Goal: Task Accomplishment & Management: Manage account settings

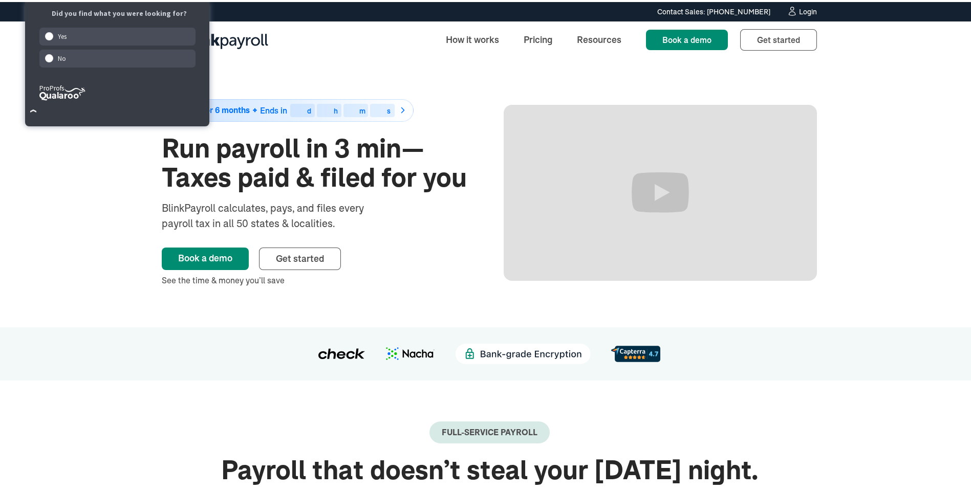
click at [812, 7] on div "Login" at bounding box center [808, 9] width 18 height 7
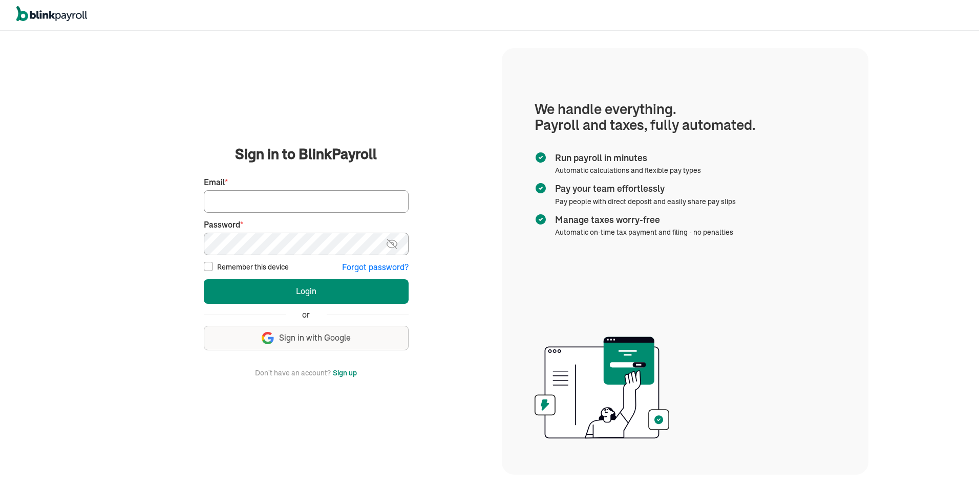
click at [255, 206] on input "Email *" at bounding box center [306, 201] width 205 height 23
type input "soulwin1611@gmail.com"
click at [396, 244] on img at bounding box center [391, 244] width 13 height 12
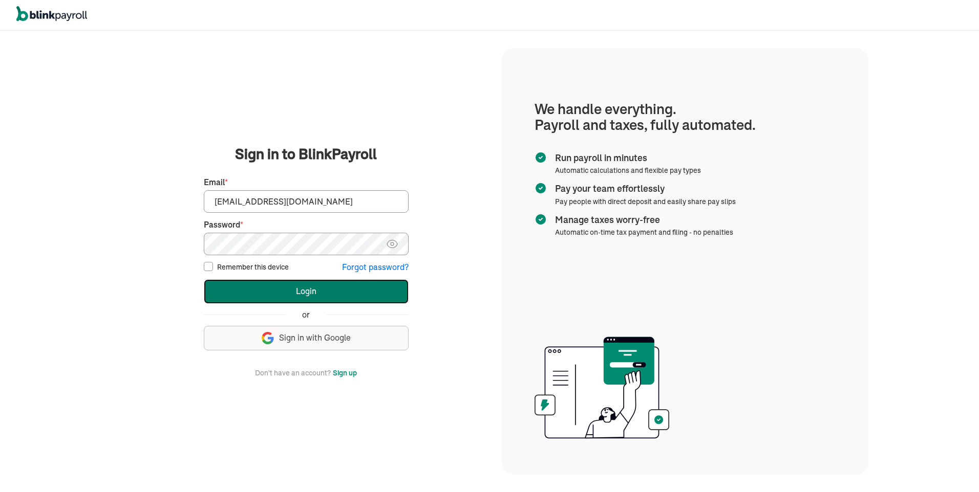
click at [334, 295] on button "Login" at bounding box center [306, 291] width 205 height 25
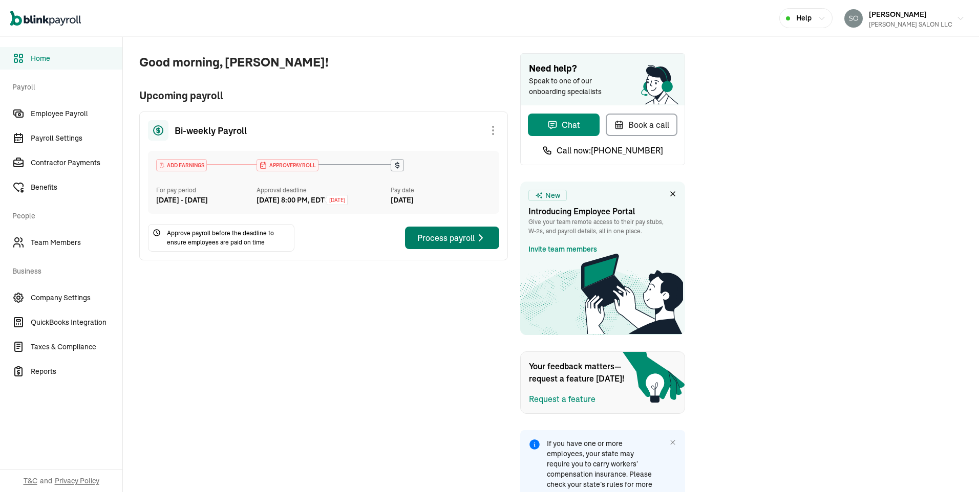
click at [477, 244] on icon "button" at bounding box center [480, 238] width 12 height 12
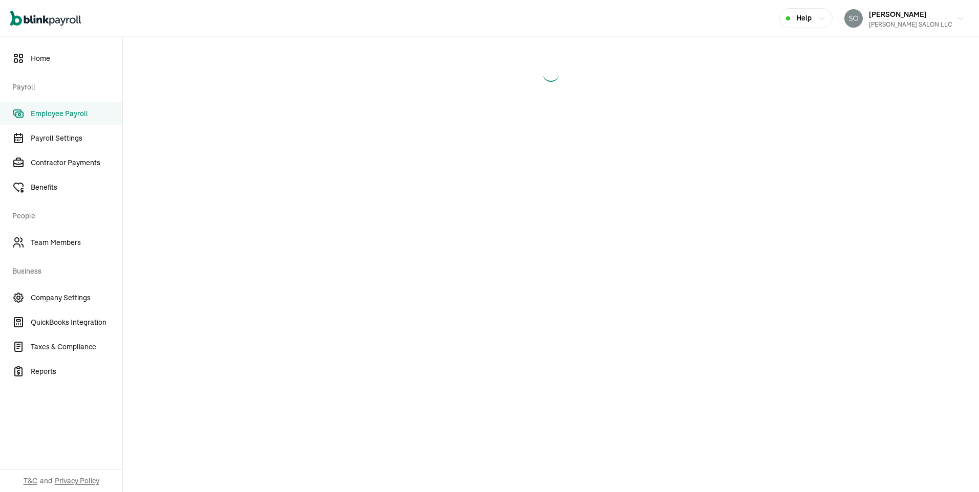
select select "direct_deposit"
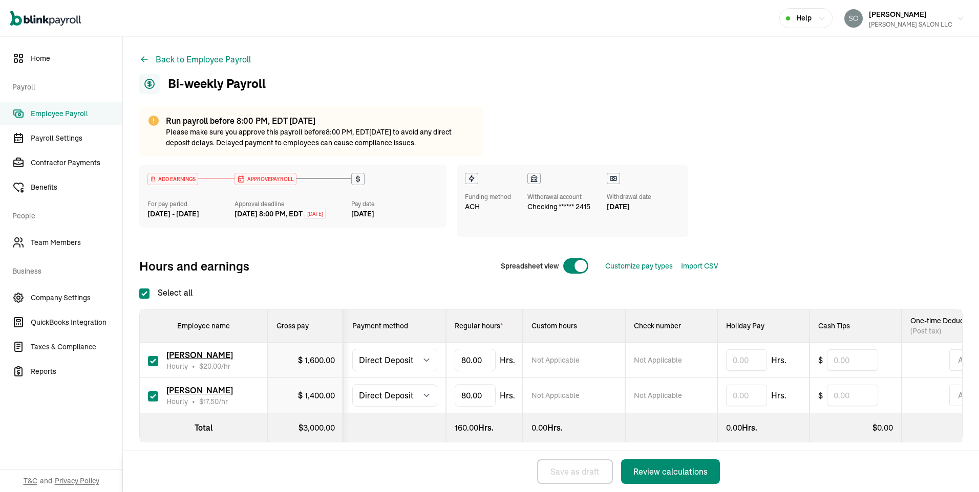
click at [153, 398] on input "checkbox" at bounding box center [153, 397] width 10 height 10
checkbox input "false"
type input "0.00"
type input "8"
type input "48"
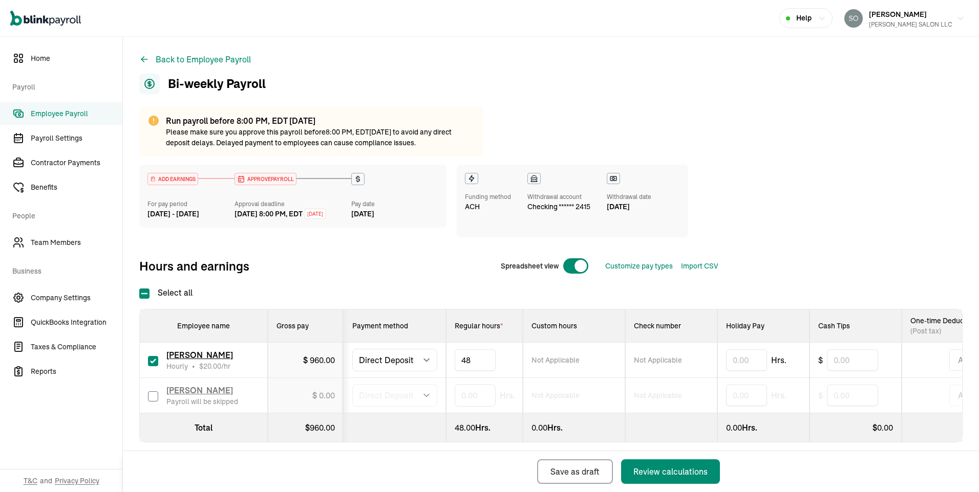
click at [585, 384] on td "Not Applicable" at bounding box center [574, 395] width 102 height 35
click at [653, 477] on div "Review calculations" at bounding box center [670, 472] width 74 height 12
select select "direct_deposit"
checkbox input "true"
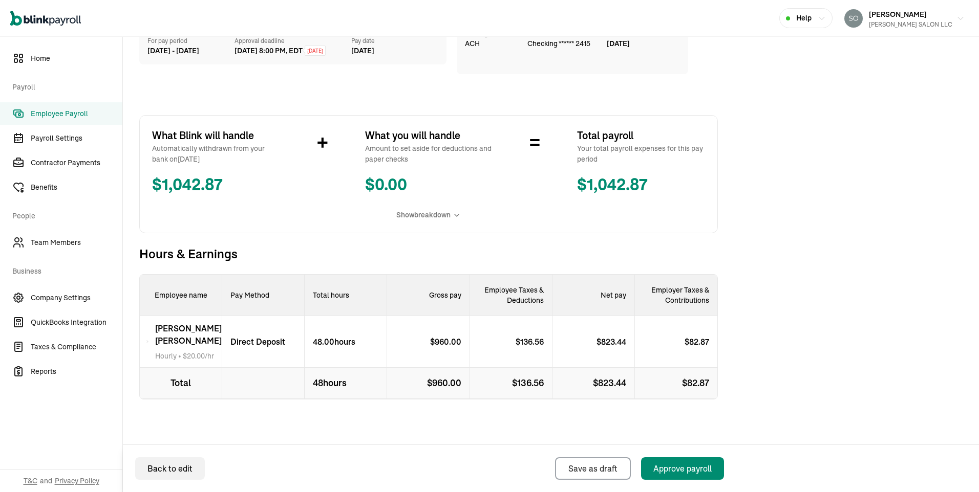
scroll to position [169, 0]
click at [677, 474] on div "Approve payroll" at bounding box center [682, 469] width 58 height 12
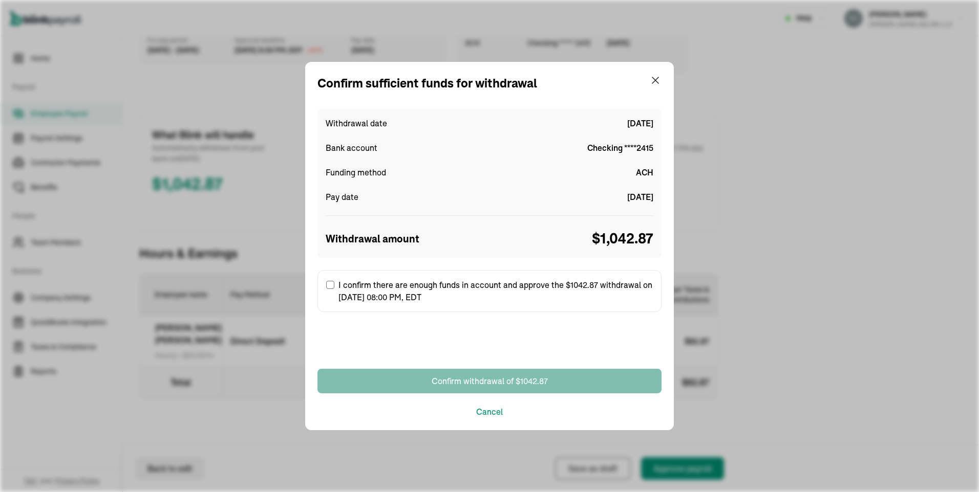
click at [331, 286] on input "I confirm there are enough funds in account and approve the $1042.87 withdrawal…" at bounding box center [330, 285] width 8 height 8
checkbox input "true"
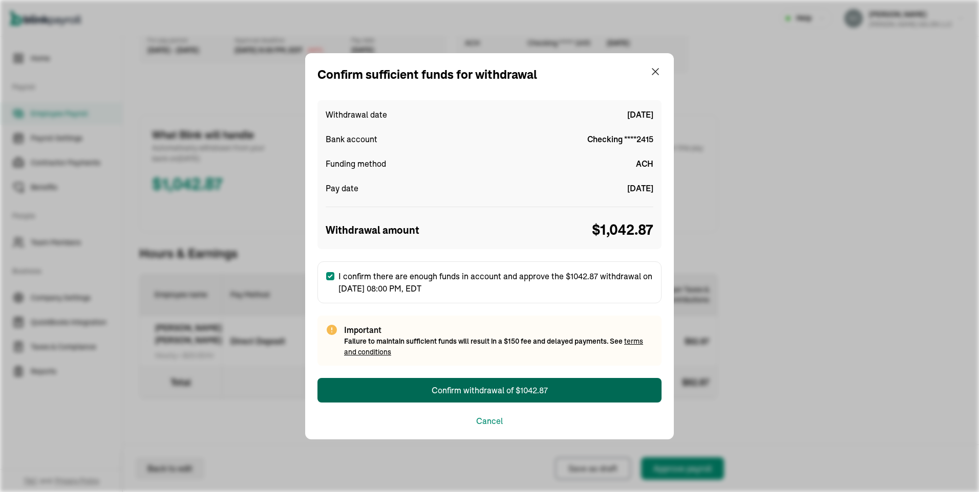
click at [460, 398] on button "Confirm withdrawal of $1042.87" at bounding box center [489, 390] width 344 height 25
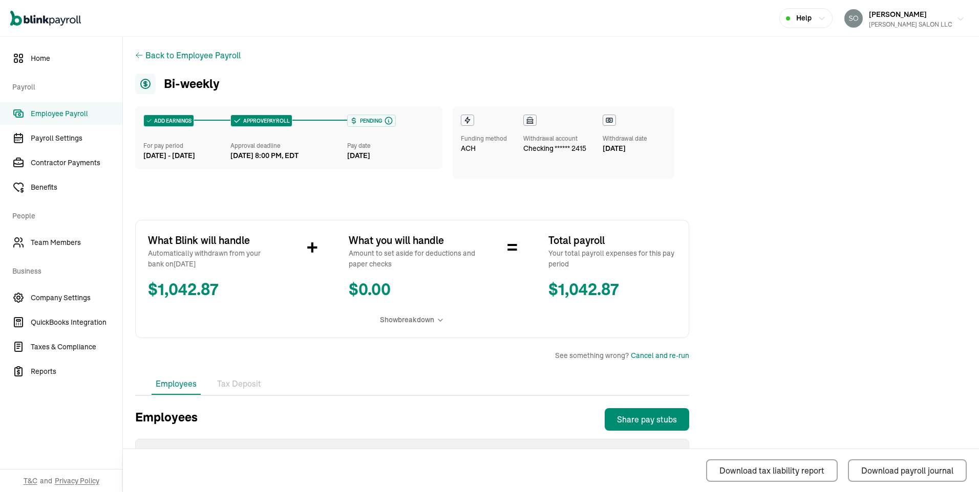
click at [901, 23] on div "ARIAS SALON LLC" at bounding box center [910, 24] width 83 height 9
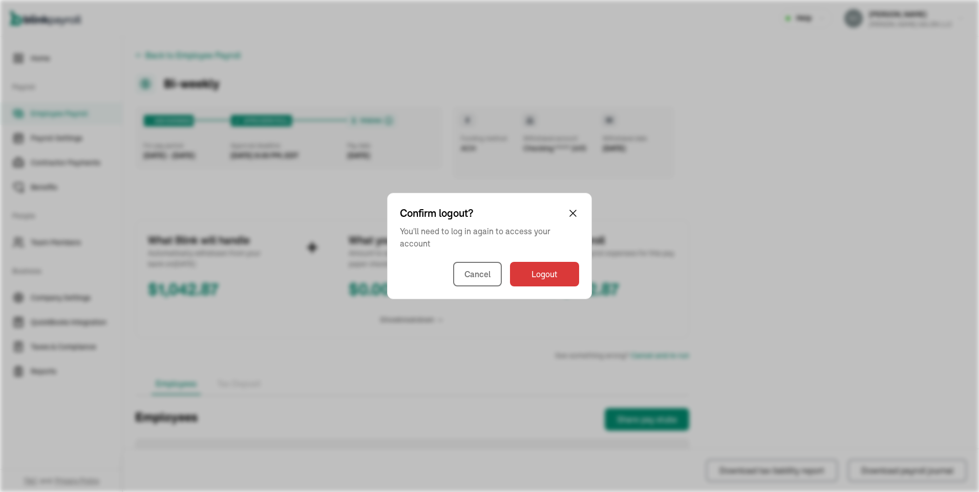
click at [544, 257] on div "Confirm logout? You'll need to log in again to access your account Cancel Logout" at bounding box center [489, 246] width 205 height 106
